Goal: Transaction & Acquisition: Purchase product/service

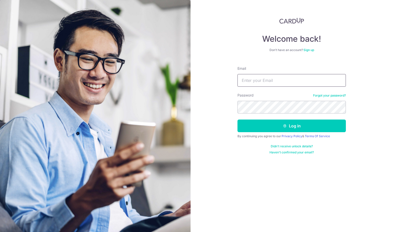
type input "tiffany@tiffanytallent.com"
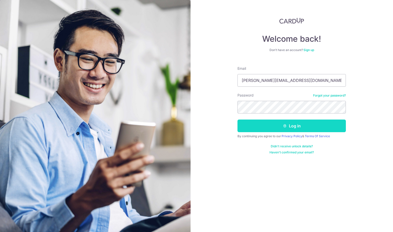
click at [299, 129] on button "Log in" at bounding box center [292, 125] width 108 height 13
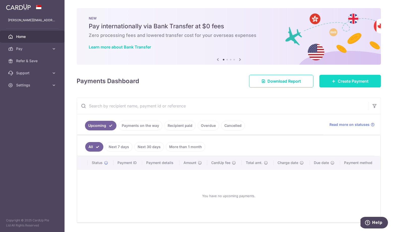
click at [342, 80] on span "Create Payment" at bounding box center [353, 81] width 31 height 6
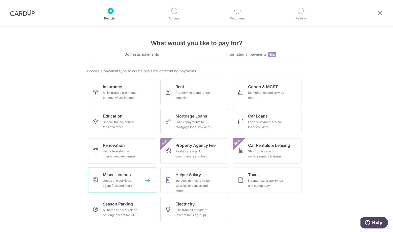
click at [120, 177] on span "Miscellaneous" at bounding box center [117, 174] width 28 height 6
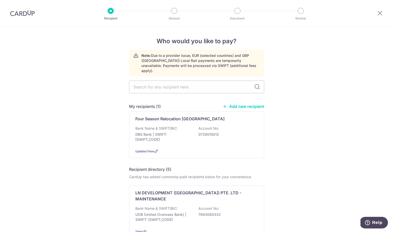
click at [235, 104] on link "Add new recipient" at bounding box center [244, 106] width 42 height 5
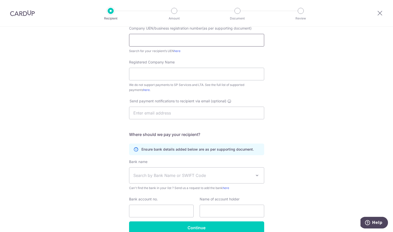
scroll to position [106, 0]
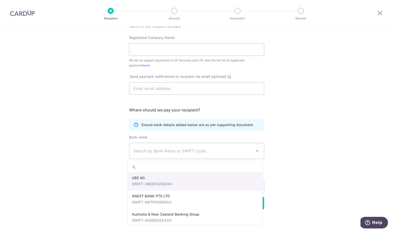
click at [170, 151] on span "Search by Bank Name or SWIFT Code" at bounding box center [192, 151] width 119 height 6
type input "DBS"
select select "6"
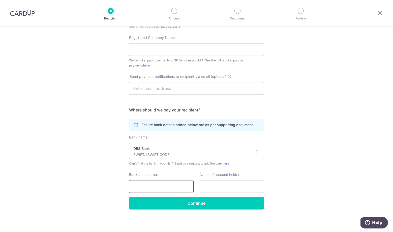
click at [145, 184] on input "Bank account no." at bounding box center [161, 186] width 65 height 13
paste input "052-701-9776"
type input "052-701-9776"
paste input "Amit Baghel"
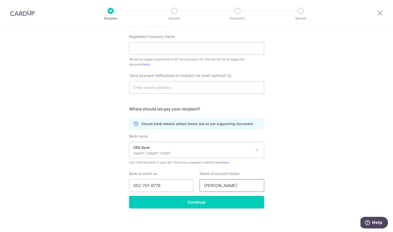
scroll to position [108, 0]
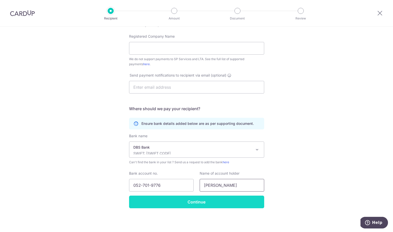
type input "Amit Baghel"
click at [200, 202] on input "Continue" at bounding box center [196, 201] width 135 height 13
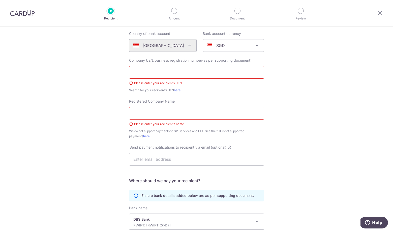
scroll to position [49, 0]
click at [380, 14] on icon at bounding box center [380, 13] width 6 height 6
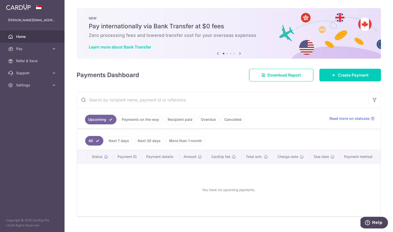
click at [23, 37] on span "Home" at bounding box center [32, 36] width 33 height 5
